Goal: Check status: Check status

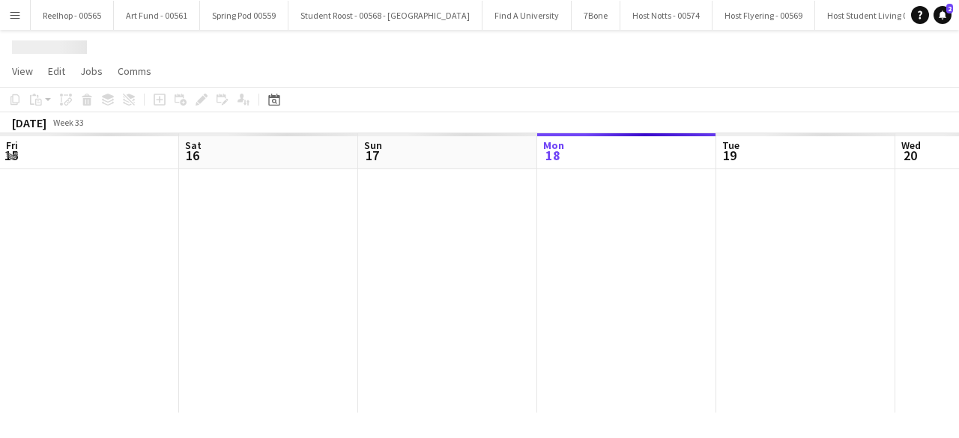
scroll to position [0, 358]
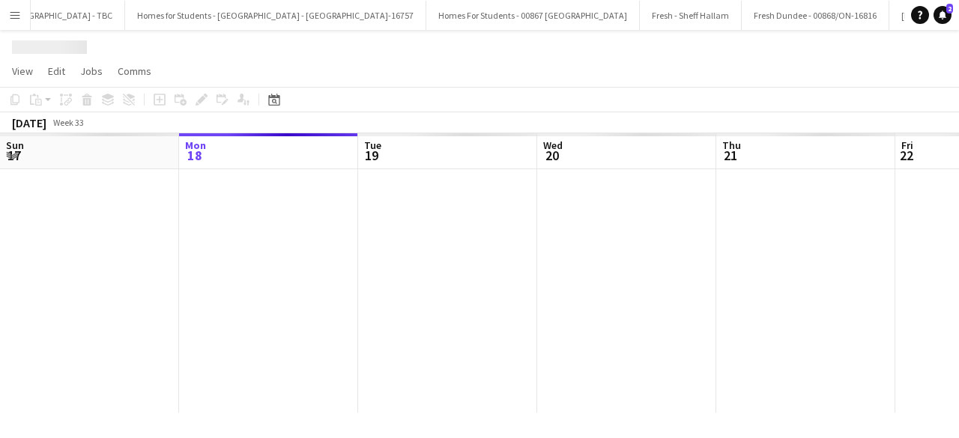
click at [562, 273] on div at bounding box center [627, 291] width 1970 height 244
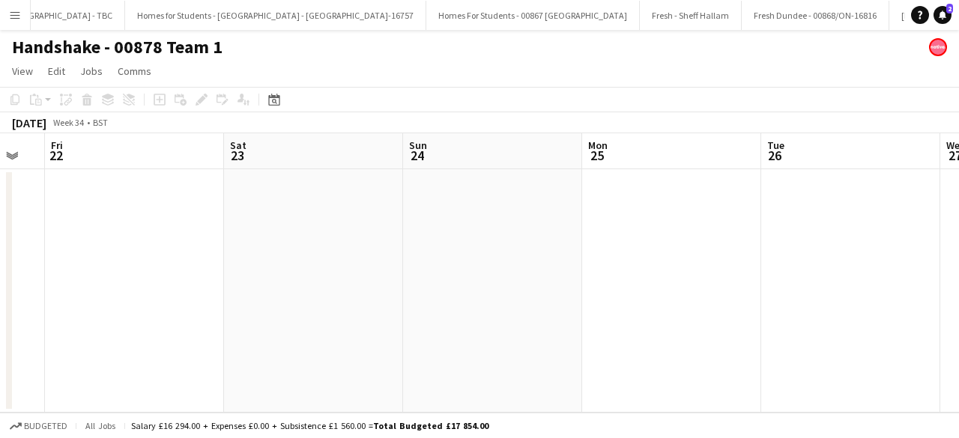
scroll to position [0, 498]
click at [329, 305] on app-date-cell at bounding box center [307, 291] width 179 height 244
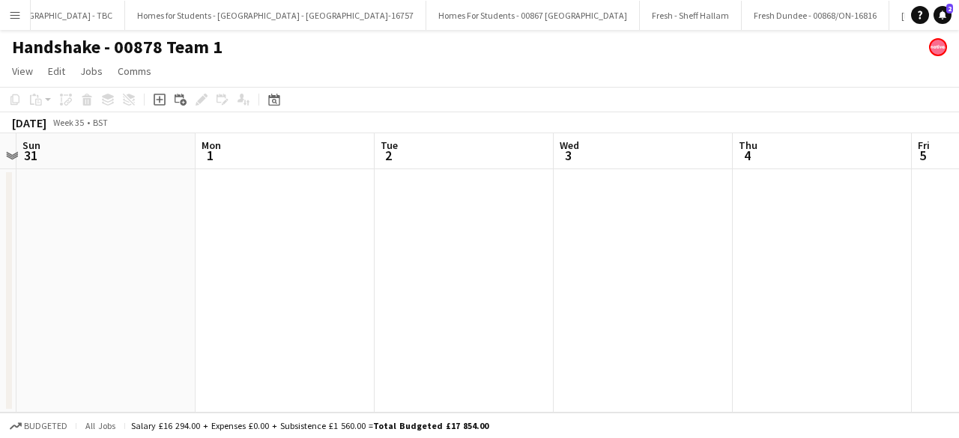
scroll to position [0, 701]
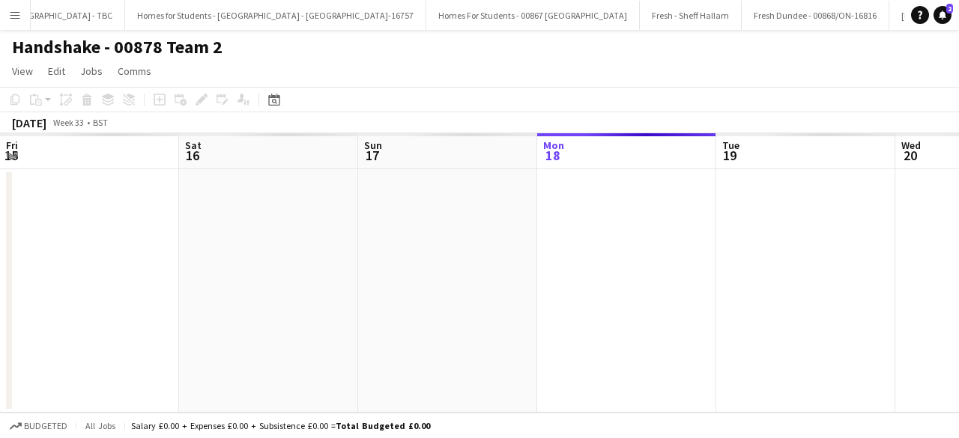
scroll to position [0, 358]
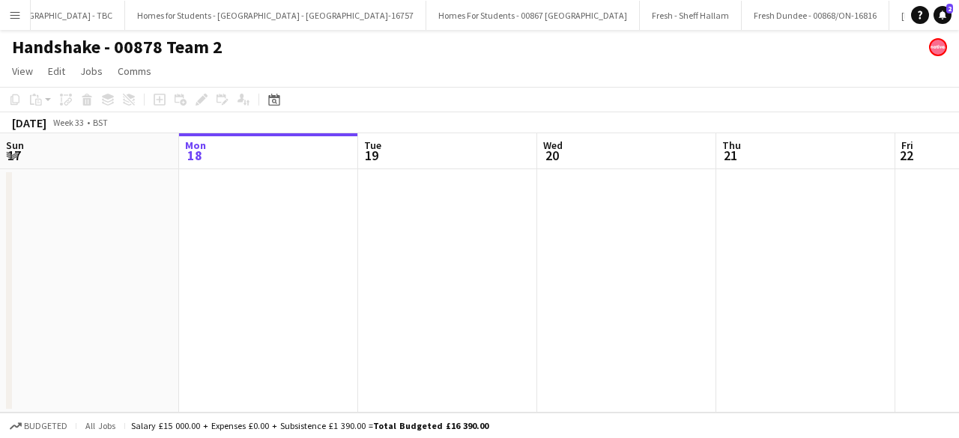
click at [480, 323] on app-date-cell at bounding box center [447, 291] width 179 height 244
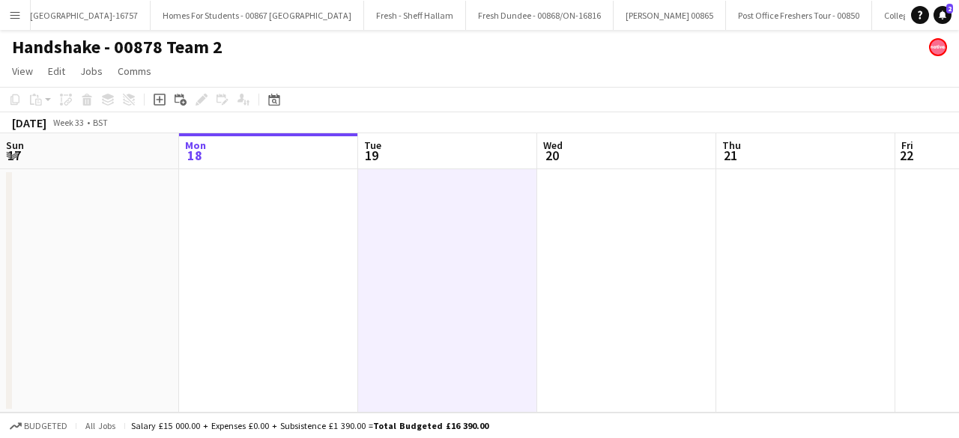
scroll to position [0, 21945]
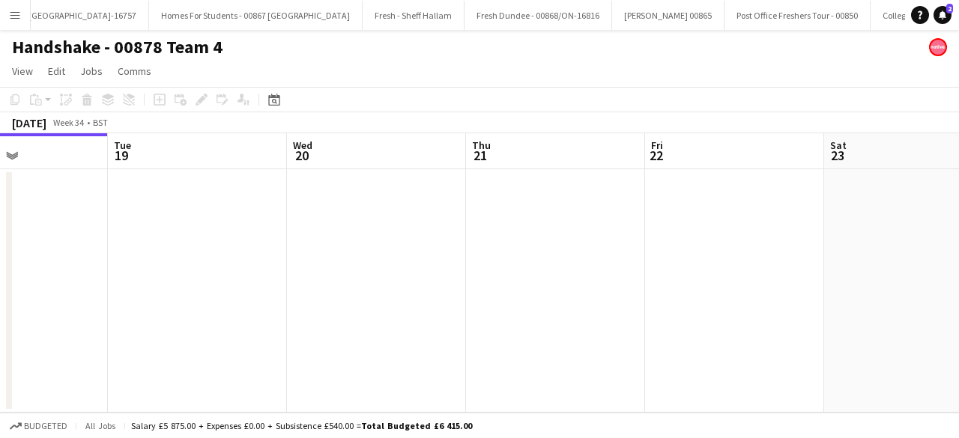
scroll to position [0, 618]
click at [498, 281] on app-date-cell at bounding box center [545, 291] width 179 height 244
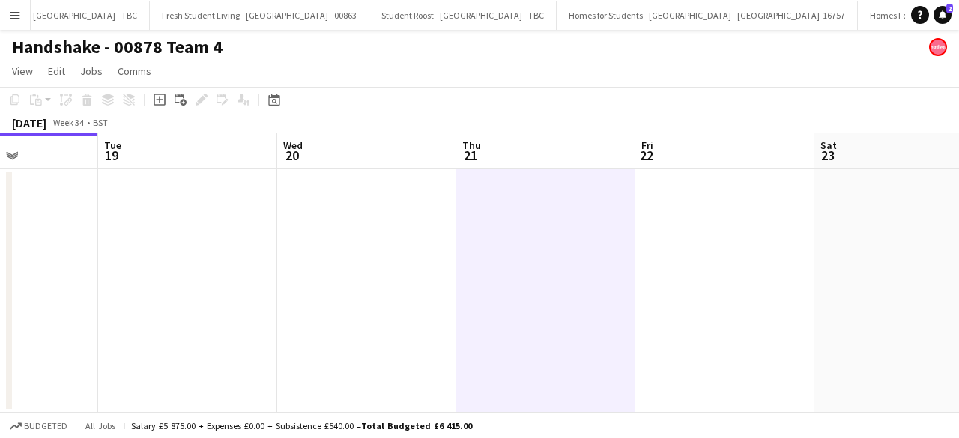
scroll to position [0, 21214]
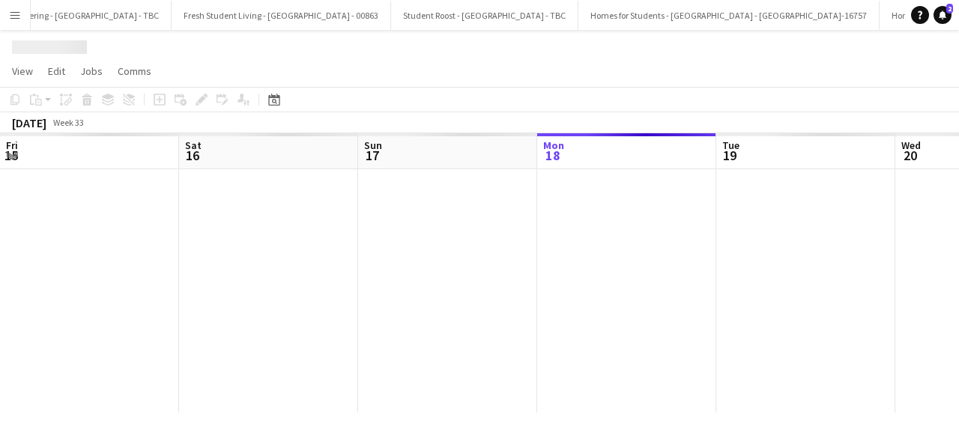
scroll to position [0, 358]
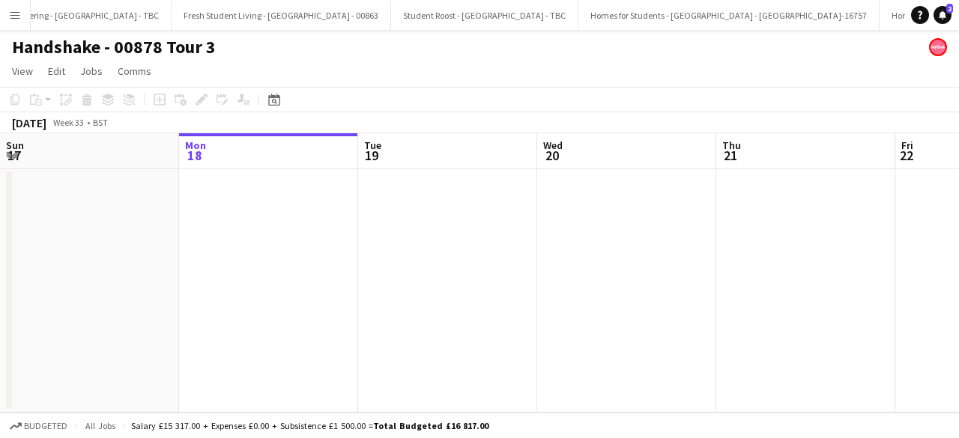
click at [484, 267] on app-date-cell at bounding box center [447, 291] width 179 height 244
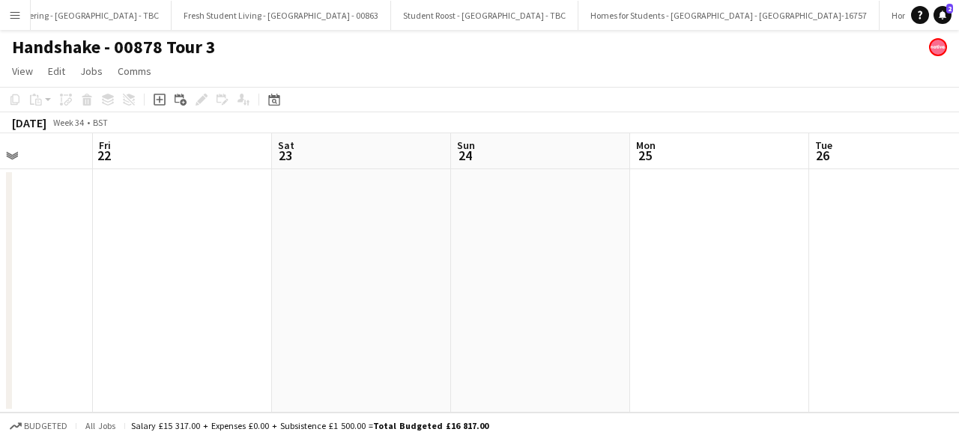
scroll to position [0, 515]
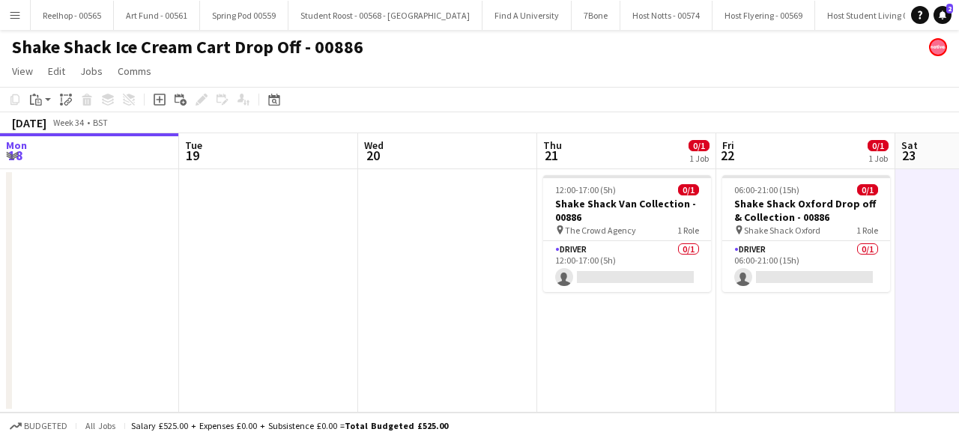
scroll to position [0, 412]
